Goal: Transaction & Acquisition: Purchase product/service

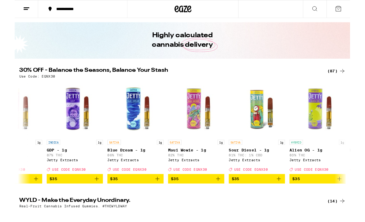
scroll to position [0, 4258]
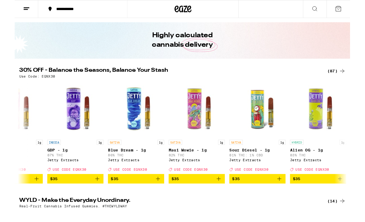
click at [262, 198] on span "$35" at bounding box center [263, 194] width 55 height 7
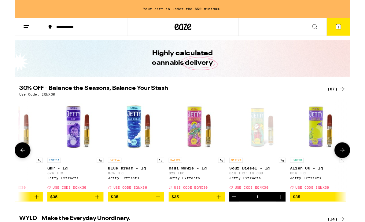
click at [141, 218] on span "$35" at bounding box center [131, 213] width 55 height 7
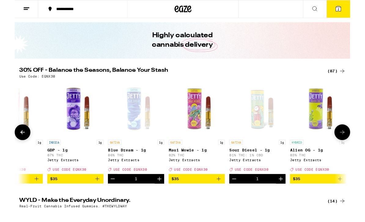
click at [243, 198] on button "Decrement" at bounding box center [238, 194] width 10 height 10
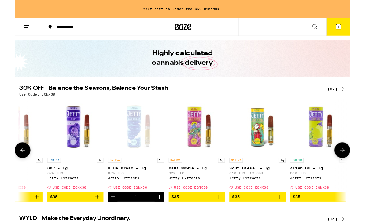
click at [214, 217] on span "$35" at bounding box center [197, 213] width 55 height 7
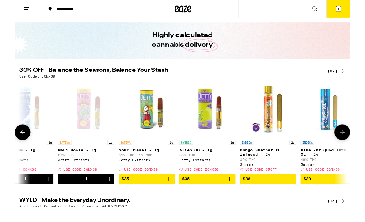
scroll to position [0, 4377]
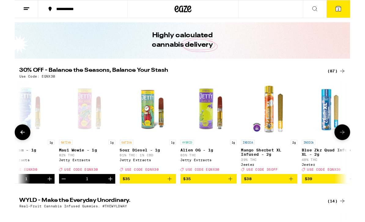
click at [170, 198] on icon "Add to bag" at bounding box center [168, 194] width 7 height 7
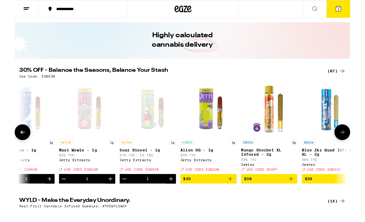
click at [353, 14] on button "3" at bounding box center [352, 9] width 26 height 19
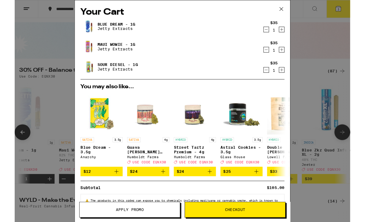
click at [292, 8] on icon at bounding box center [289, 9] width 9 height 9
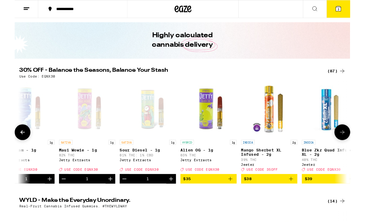
click at [348, 13] on button "3" at bounding box center [352, 9] width 26 height 19
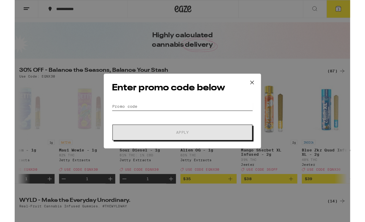
click at [207, 116] on input "Promo Code" at bounding box center [182, 115] width 153 height 9
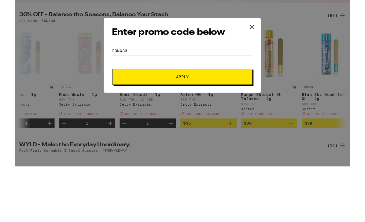
type input "Eqnx30"
click at [222, 136] on button "Apply" at bounding box center [182, 144] width 152 height 17
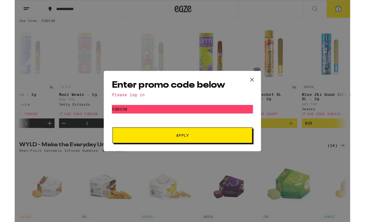
click at [227, 149] on span "Apply" at bounding box center [182, 147] width 110 height 4
click at [112, 105] on div "Please log in" at bounding box center [182, 103] width 153 height 5
click at [115, 106] on div "Enter promo code below Please log in Promo Code Eqnx30 Apply" at bounding box center [182, 121] width 171 height 88
click at [119, 106] on div "Enter promo code below Please log in Promo Code Eqnx30 Apply" at bounding box center [182, 121] width 171 height 88
click at [257, 85] on icon at bounding box center [258, 86] width 9 height 9
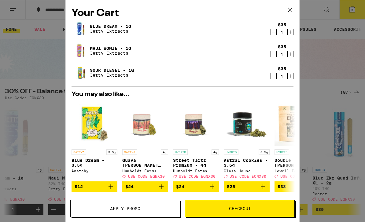
click at [292, 8] on icon at bounding box center [289, 9] width 9 height 9
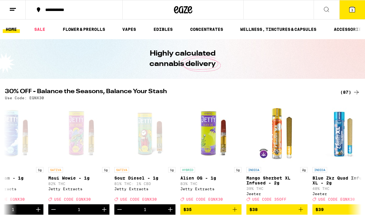
click at [353, 12] on icon at bounding box center [351, 9] width 5 height 5
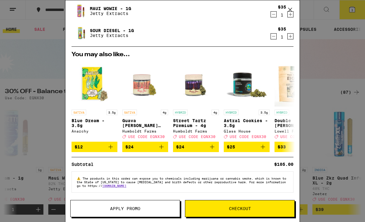
scroll to position [46, 0]
click at [152, 206] on button "Apply Promo" at bounding box center [125, 208] width 110 height 17
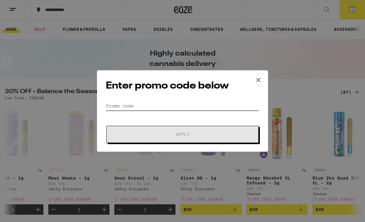
click at [191, 106] on input "Promo Code" at bounding box center [182, 105] width 153 height 9
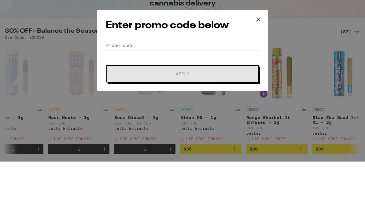
click at [264, 71] on button at bounding box center [258, 81] width 19 height 20
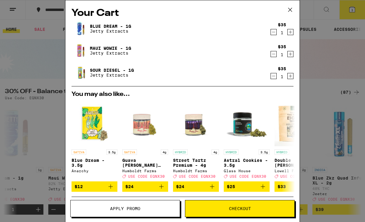
click at [265, 210] on span "Checkout" at bounding box center [239, 208] width 109 height 4
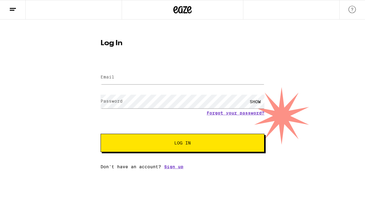
click at [263, 169] on html "Log In Email Email Password Password SHOW Forgot your password? Log In Don't ha…" at bounding box center [182, 84] width 365 height 169
click at [200, 82] on input "Email" at bounding box center [182, 78] width 164 height 14
type input "[PERSON_NAME][EMAIL_ADDRESS][DOMAIN_NAME]"
click at [182, 144] on button "Log In" at bounding box center [182, 143] width 164 height 18
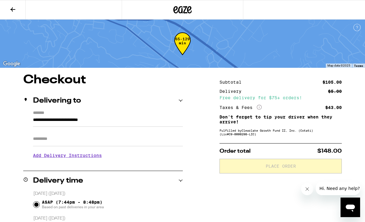
click at [13, 12] on icon at bounding box center [12, 9] width 7 height 7
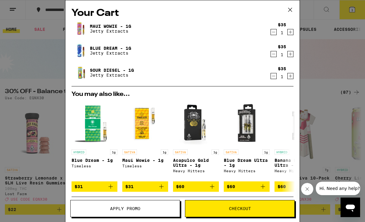
click at [188, 190] on span "$60" at bounding box center [196, 186] width 40 height 7
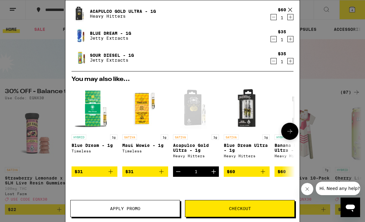
scroll to position [58, 0]
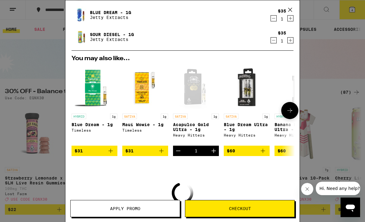
click at [215, 108] on div "Open page for Acapulco Gold Ultra - 1g from Heavy Hitters" at bounding box center [196, 88] width 46 height 46
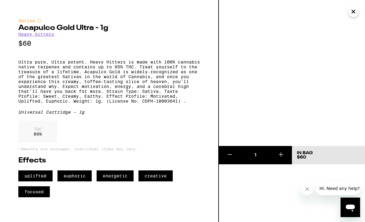
click at [227, 156] on icon at bounding box center [229, 154] width 7 height 7
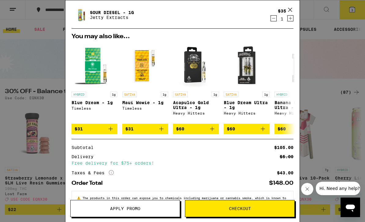
click at [151, 210] on span "Apply Promo" at bounding box center [125, 208] width 109 height 4
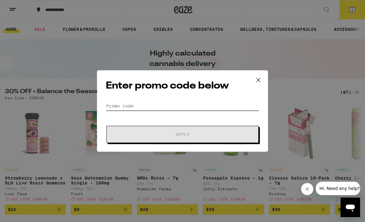
click at [193, 107] on input "Promo Code" at bounding box center [182, 105] width 153 height 9
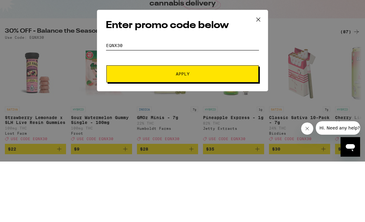
type input "Eqnx30"
click at [226, 126] on button "Apply" at bounding box center [182, 134] width 152 height 17
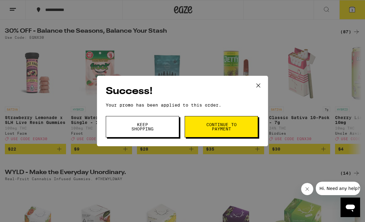
click at [237, 131] on button "Continue to payment" at bounding box center [220, 126] width 73 height 21
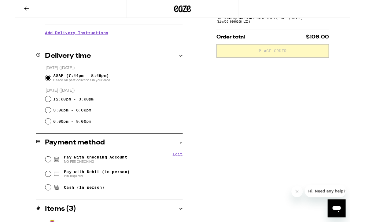
scroll to position [120, 0]
click at [37, 175] on input "Pay with Checking Account NO FEE CHECKING" at bounding box center [36, 173] width 6 height 6
radio input "true"
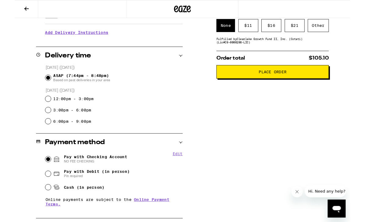
click at [328, 35] on div "Other" at bounding box center [330, 28] width 23 height 14
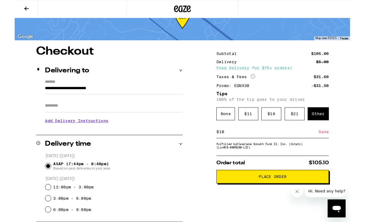
scroll to position [24, 0]
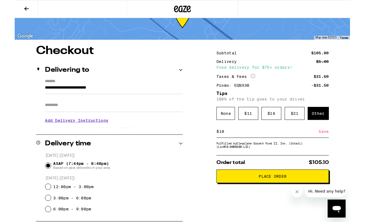
type input "10"
click at [338, 147] on div "Save" at bounding box center [335, 142] width 11 height 13
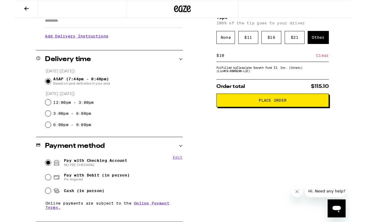
scroll to position [117, 0]
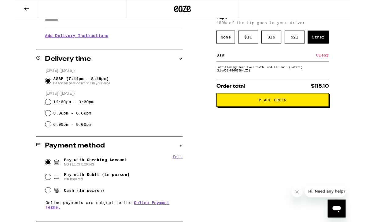
click at [307, 111] on span "Place Order" at bounding box center [280, 109] width 112 height 4
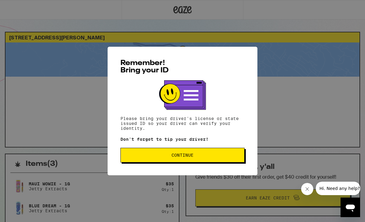
click at [218, 156] on span "Continue" at bounding box center [183, 155] width 114 height 4
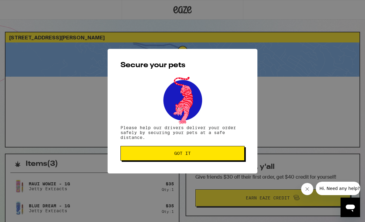
click at [220, 154] on span "Got it" at bounding box center [183, 153] width 114 height 4
